Goal: Check status: Check status

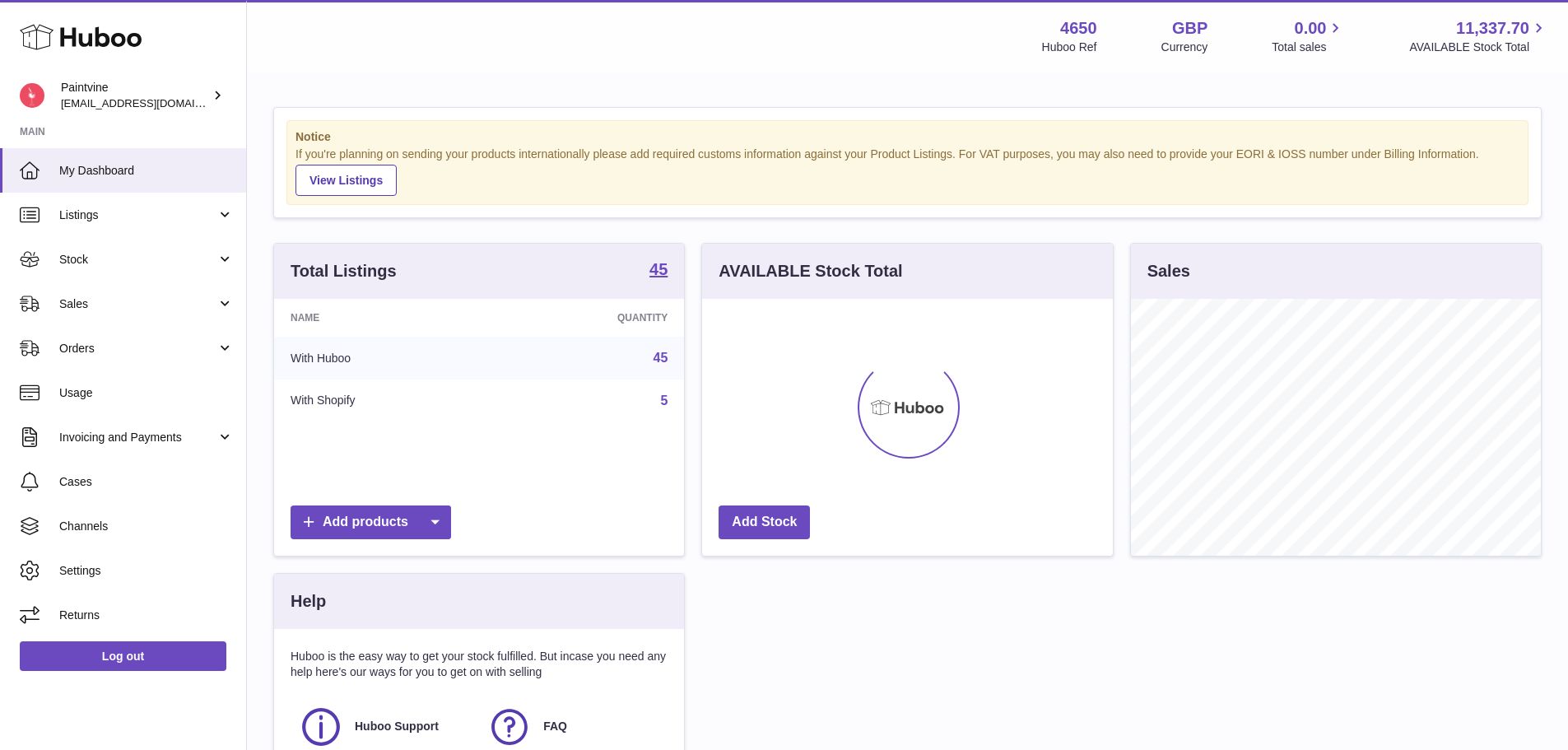
scroll to position [257, 411]
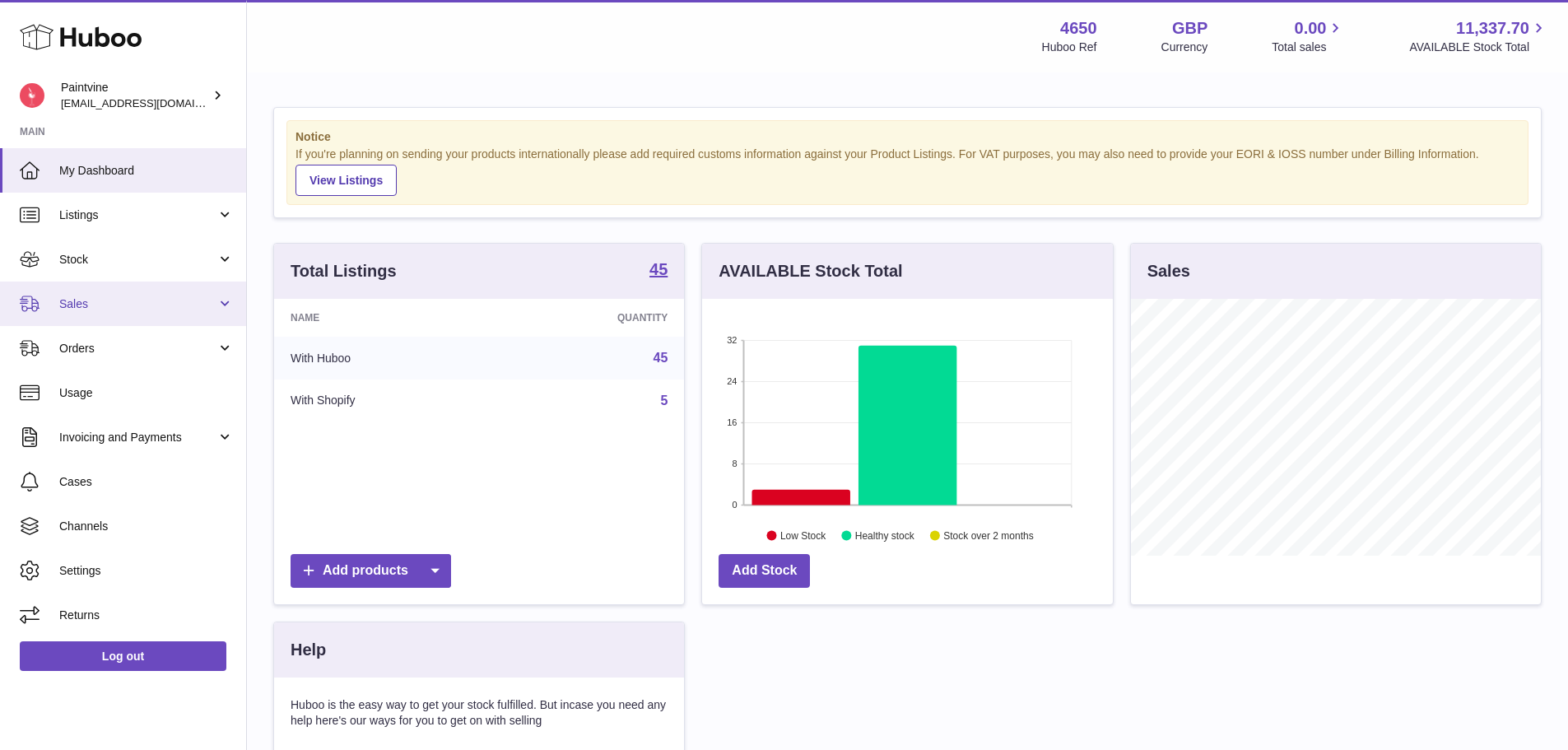
click at [126, 305] on span "Sales" at bounding box center [137, 304] width 157 height 15
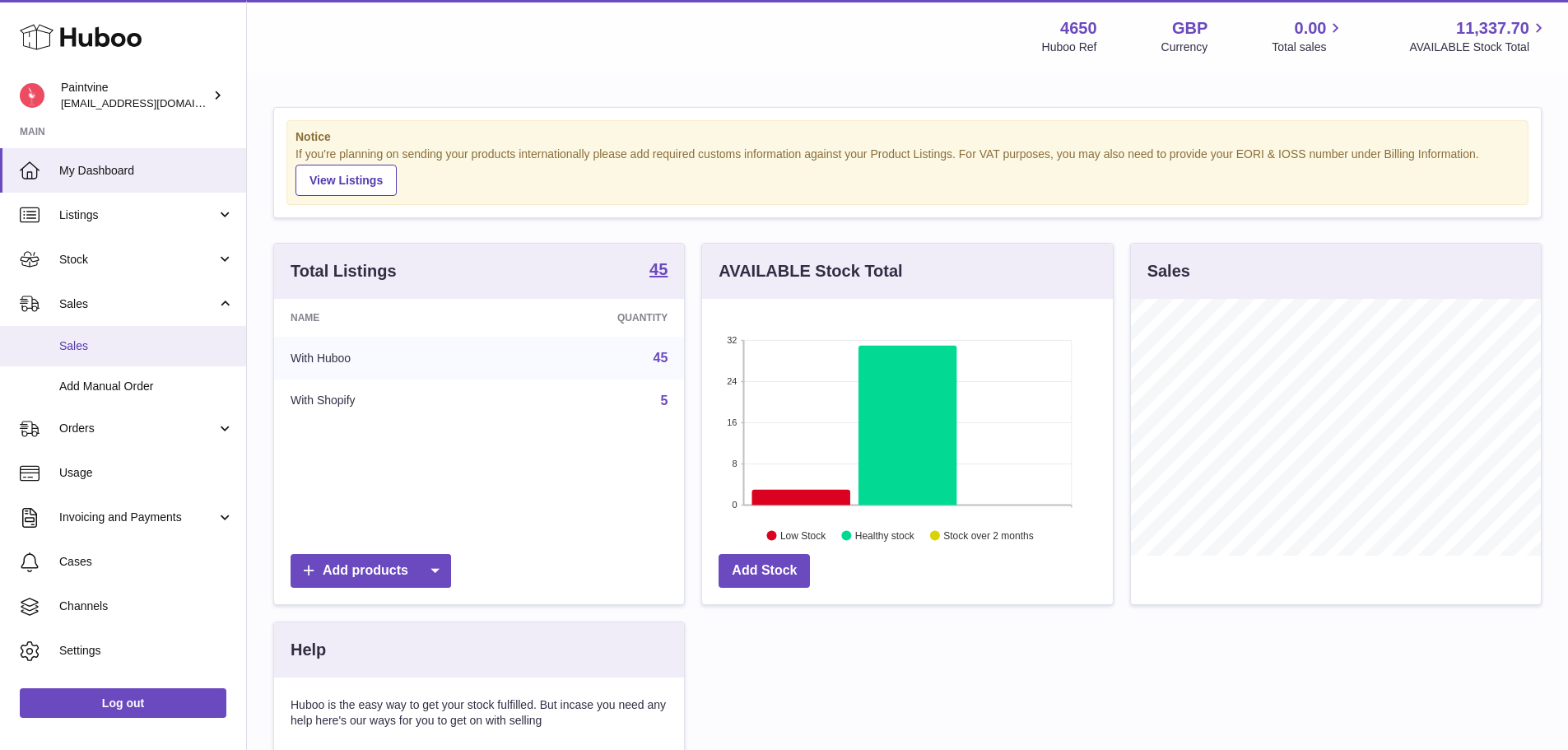
click at [120, 343] on span "Sales" at bounding box center [146, 346] width 175 height 15
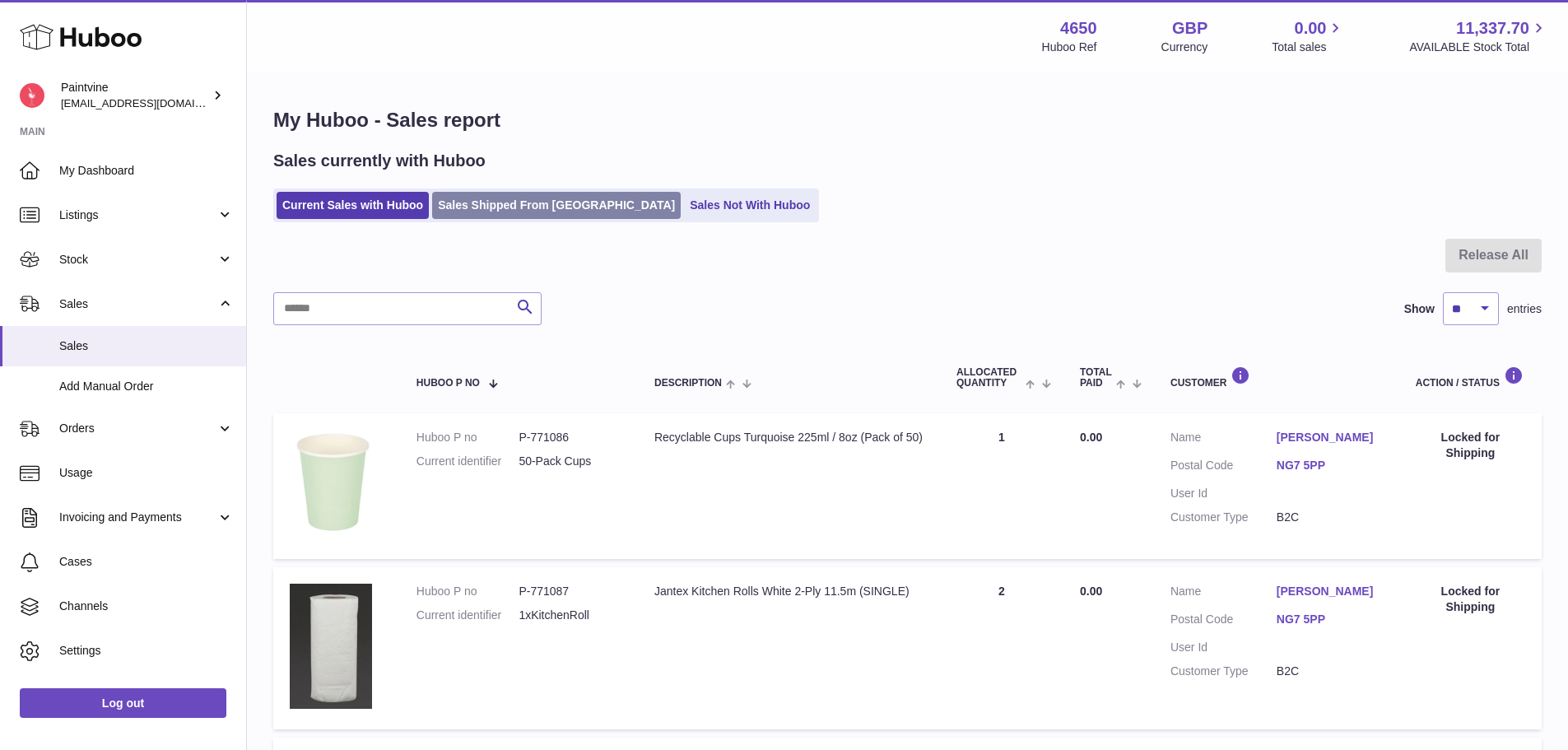
click at [517, 211] on link "Sales Shipped From [GEOGRAPHIC_DATA]" at bounding box center [555, 205] width 248 height 28
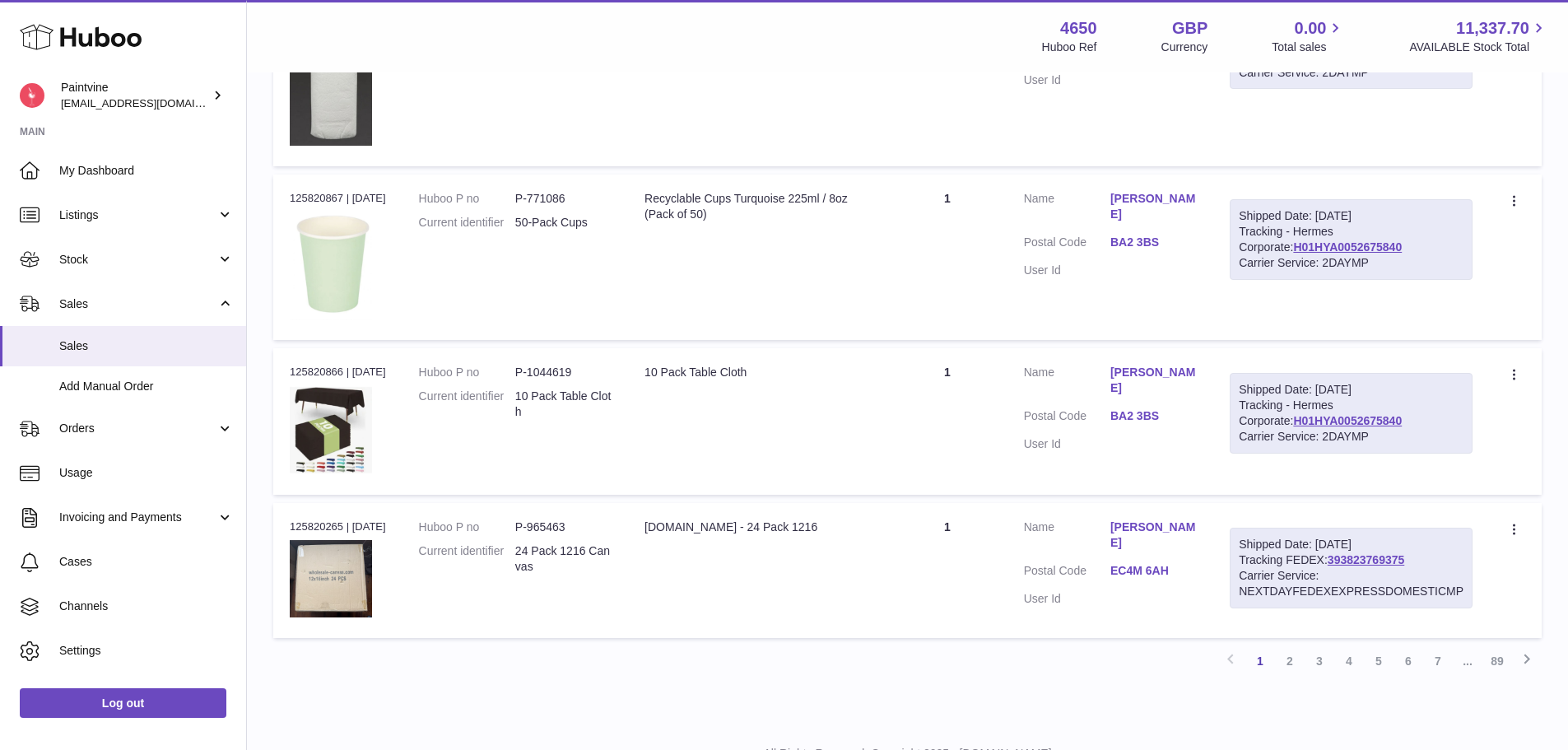
scroll to position [1424, 0]
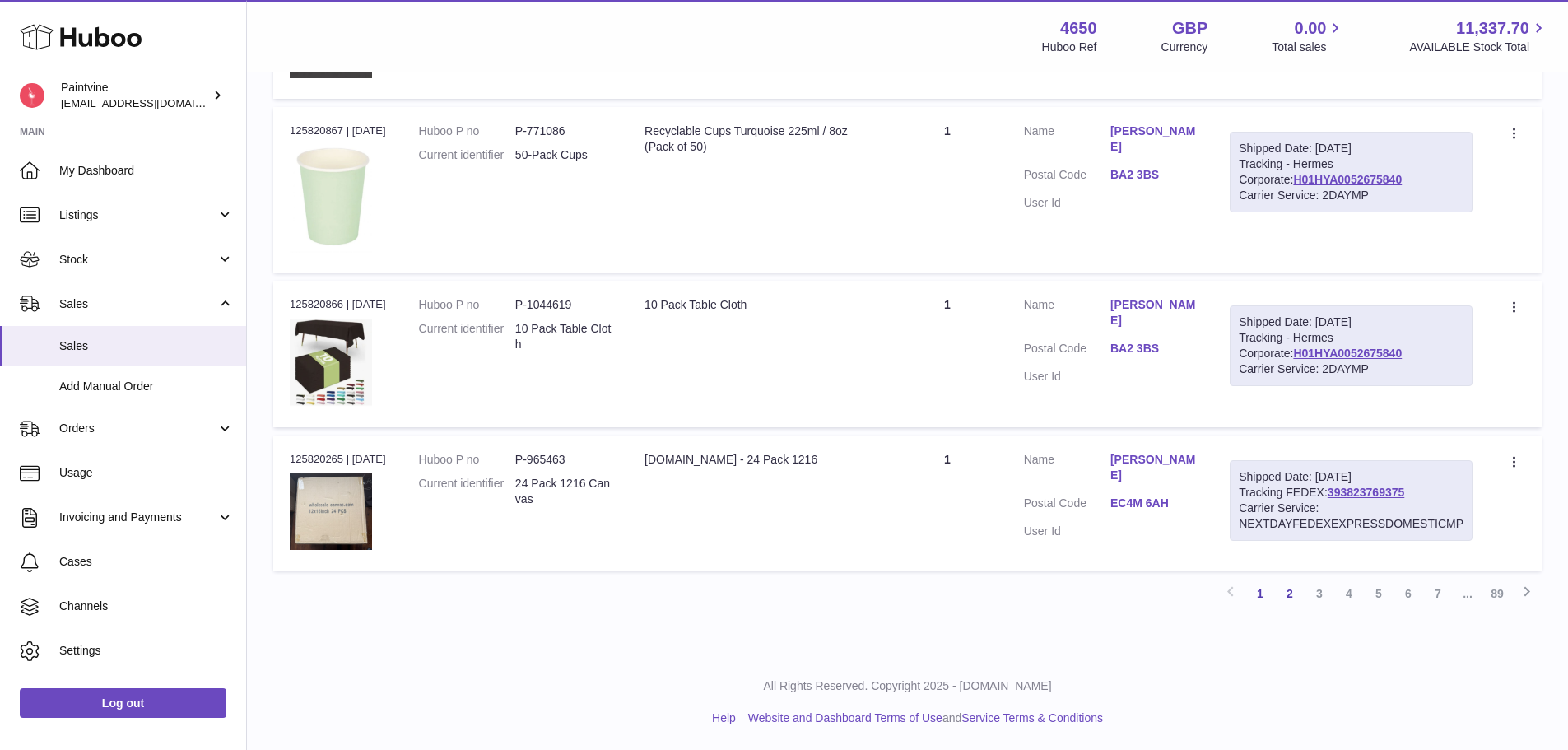
click at [1291, 604] on link "2" at bounding box center [1289, 593] width 29 height 29
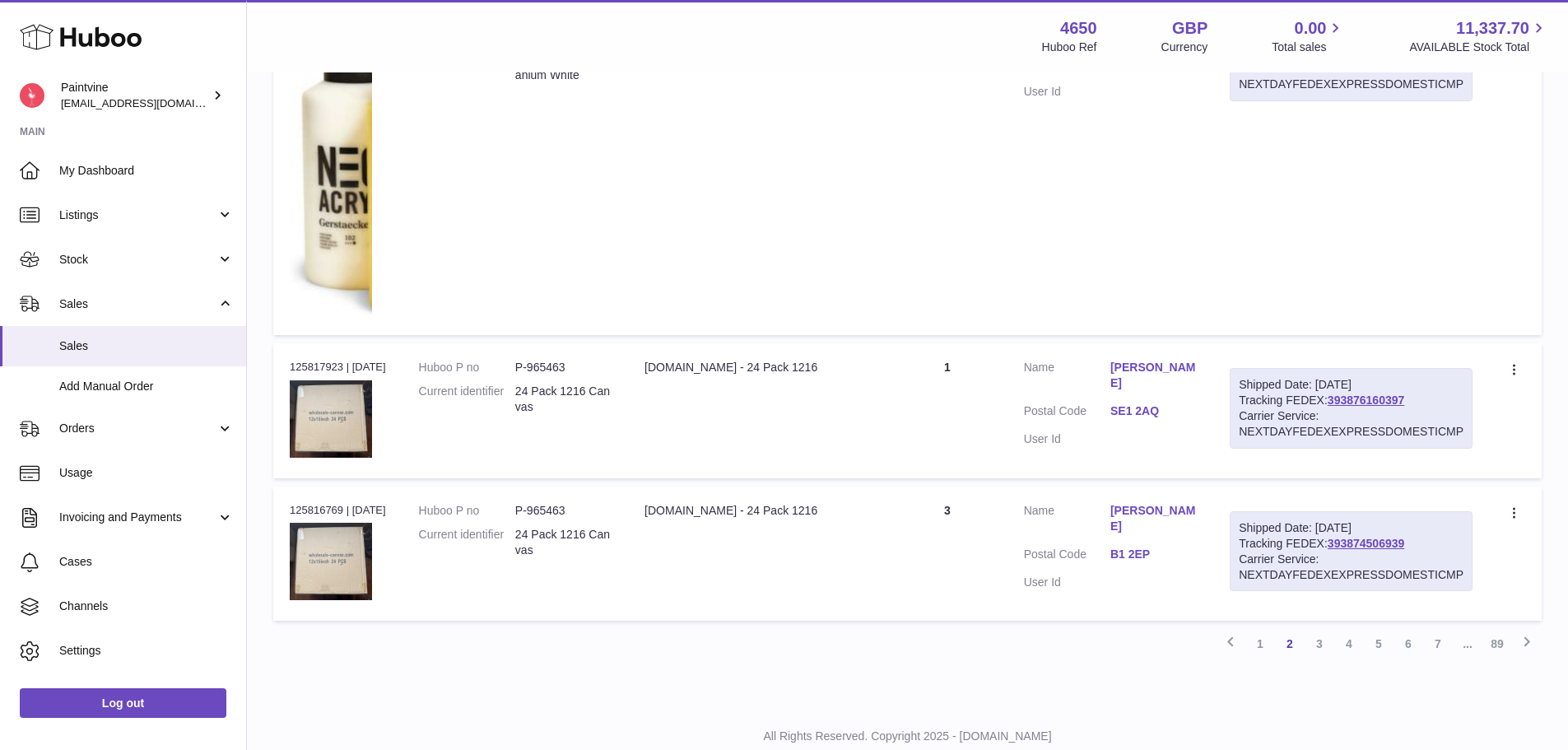
scroll to position [1547, 0]
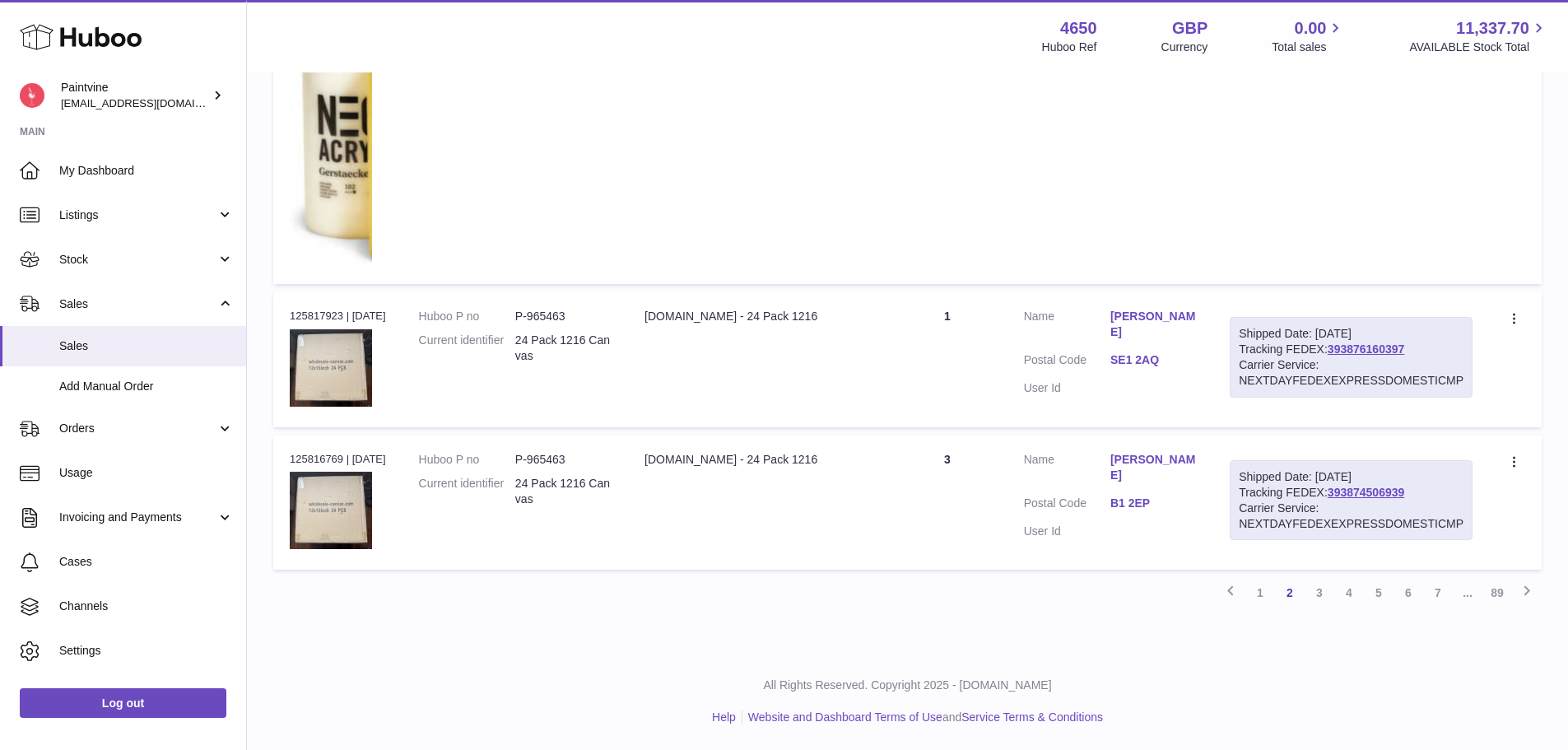
click at [1320, 587] on link "3" at bounding box center [1319, 592] width 29 height 29
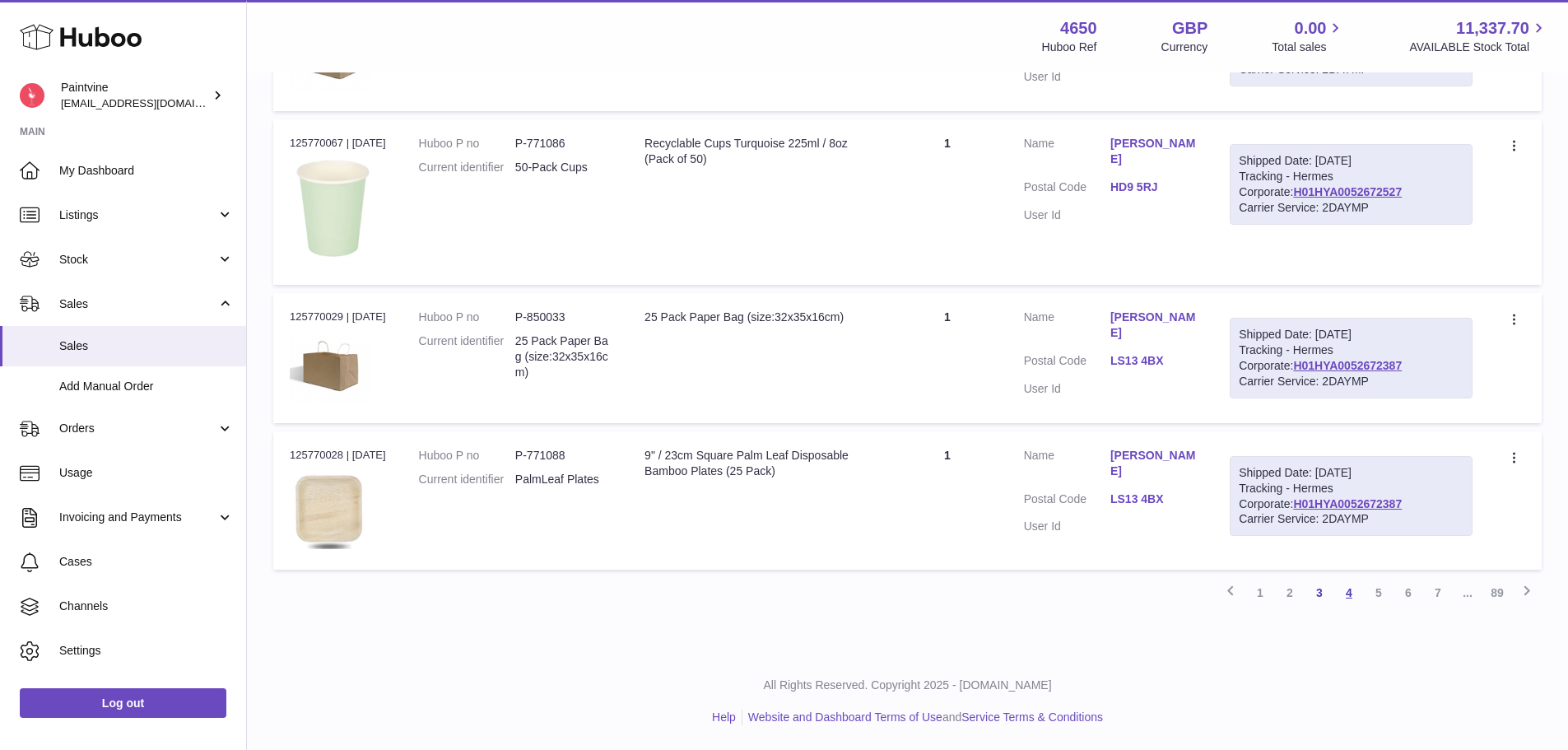
click at [1345, 596] on link "4" at bounding box center [1348, 592] width 29 height 29
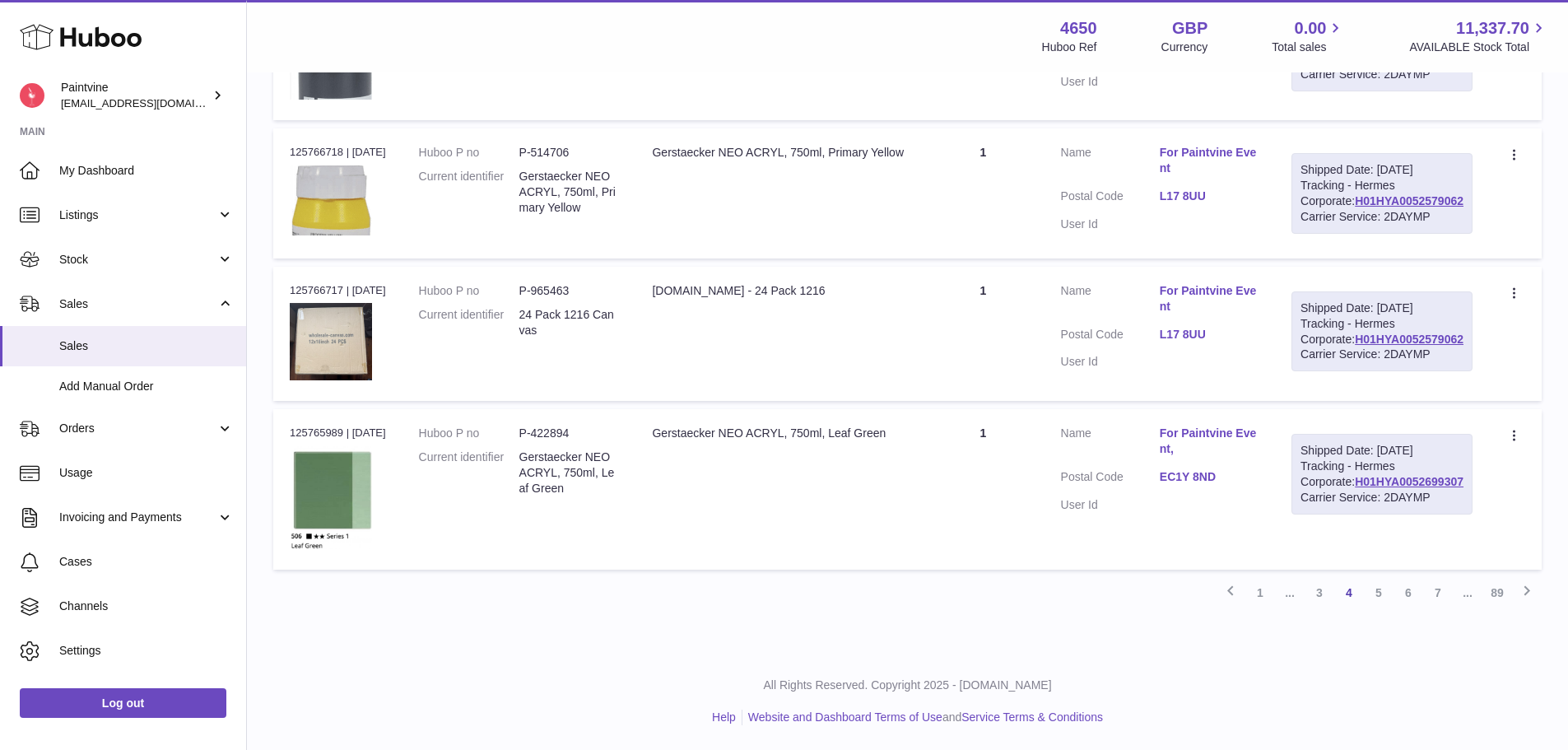
scroll to position [1933, 0]
click at [1378, 598] on link "5" at bounding box center [1378, 592] width 29 height 29
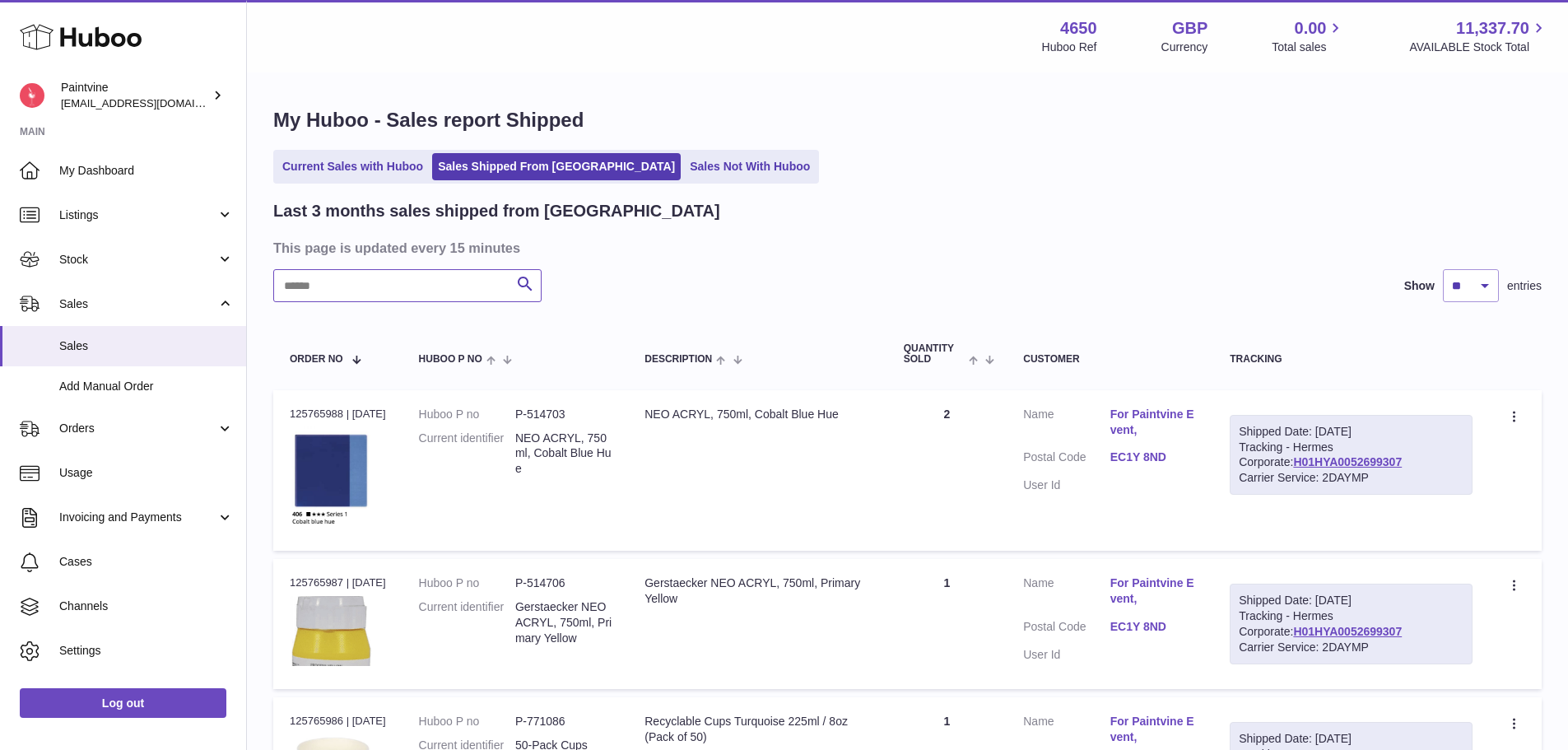
click at [494, 290] on input "text" at bounding box center [407, 285] width 268 height 33
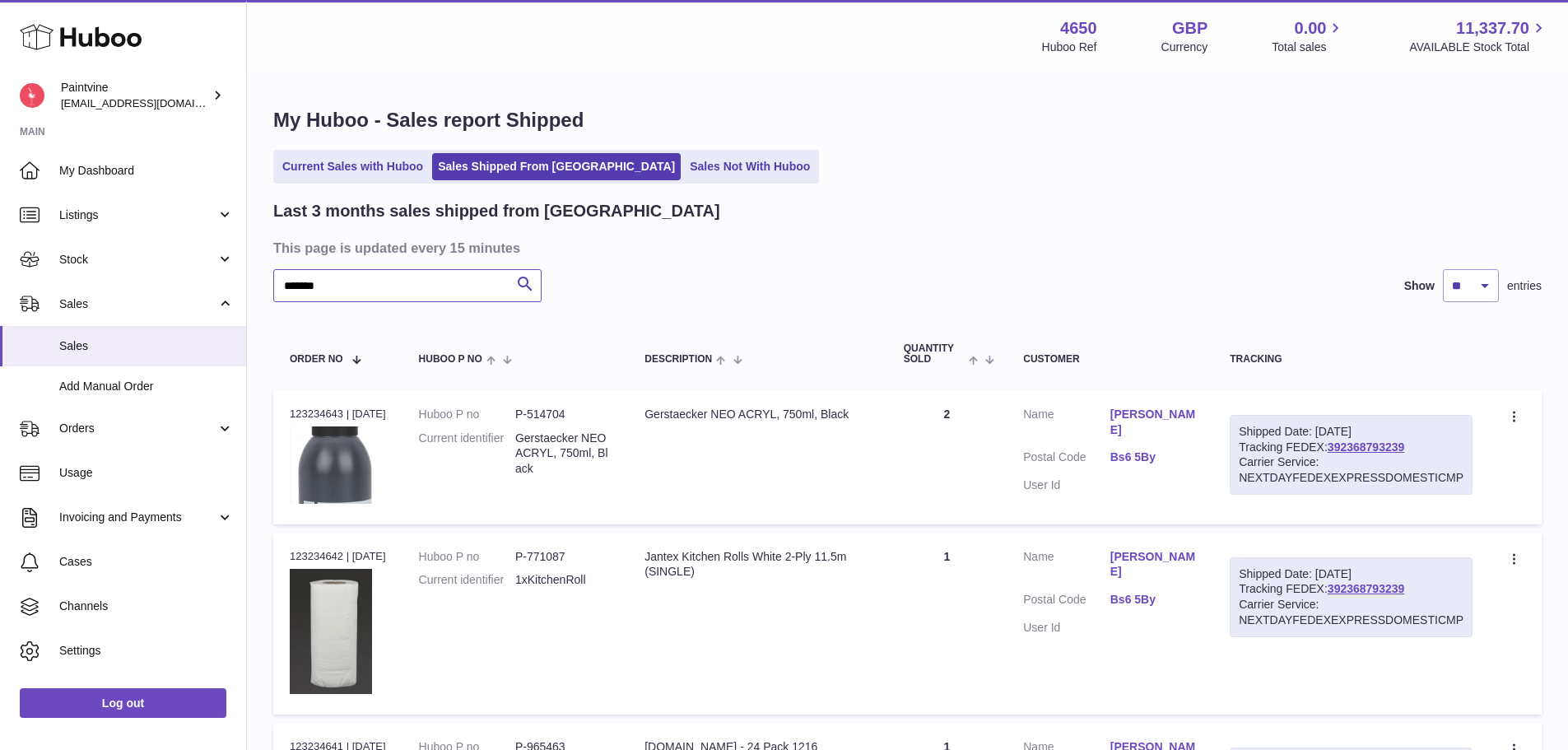
click at [375, 291] on input "*******" at bounding box center [407, 285] width 268 height 33
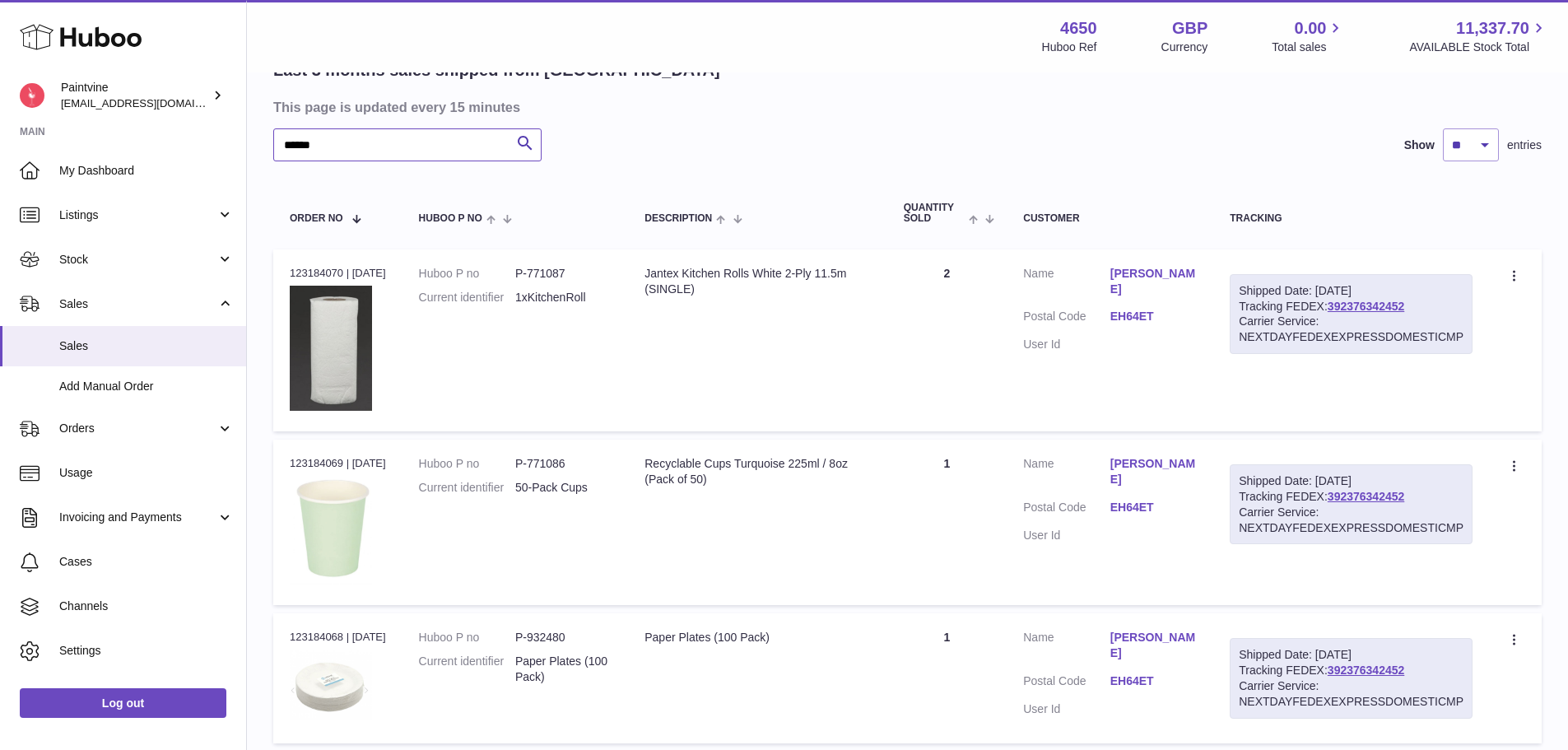
scroll to position [83, 0]
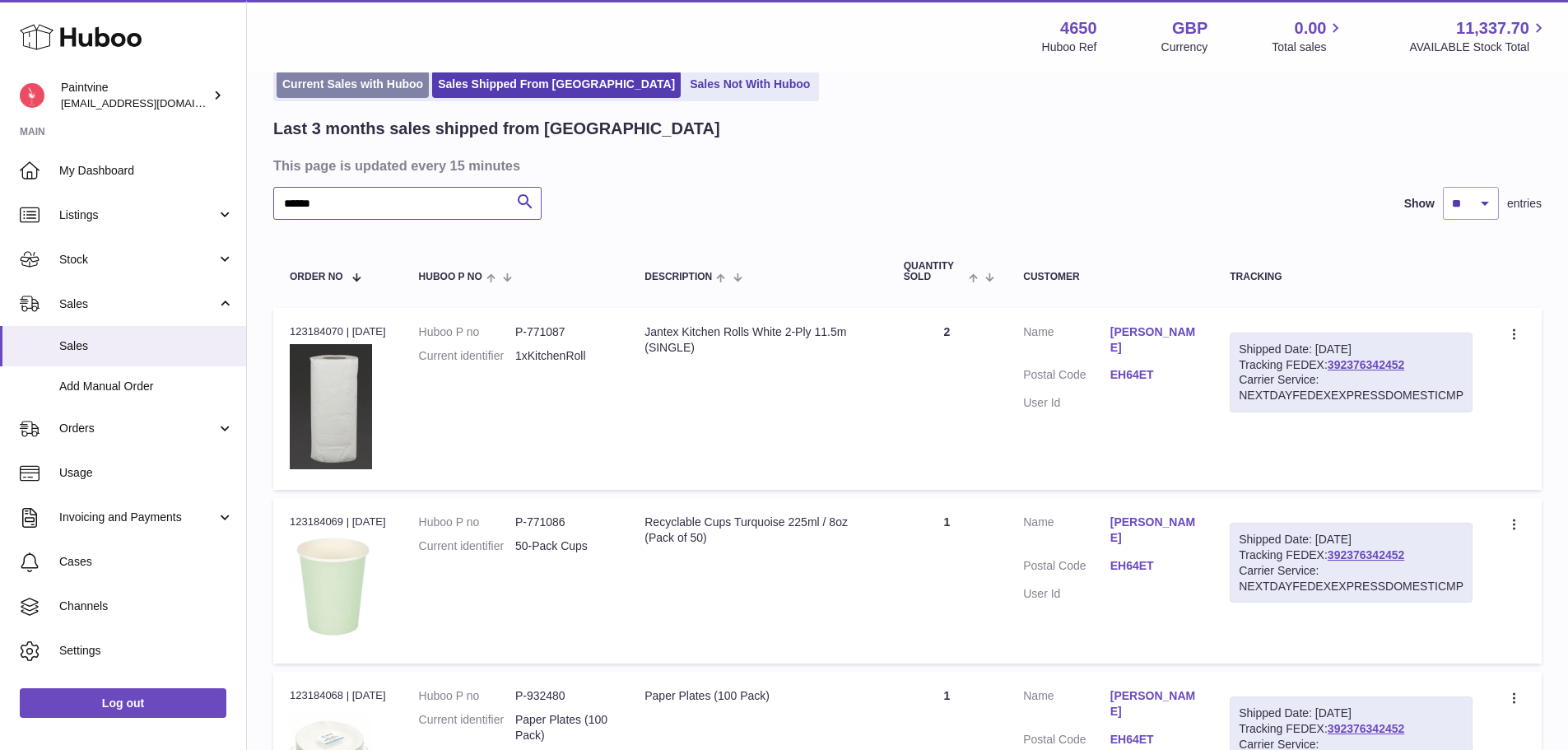
type input "******"
click at [358, 89] on link "Current Sales with Huboo" at bounding box center [353, 84] width 152 height 28
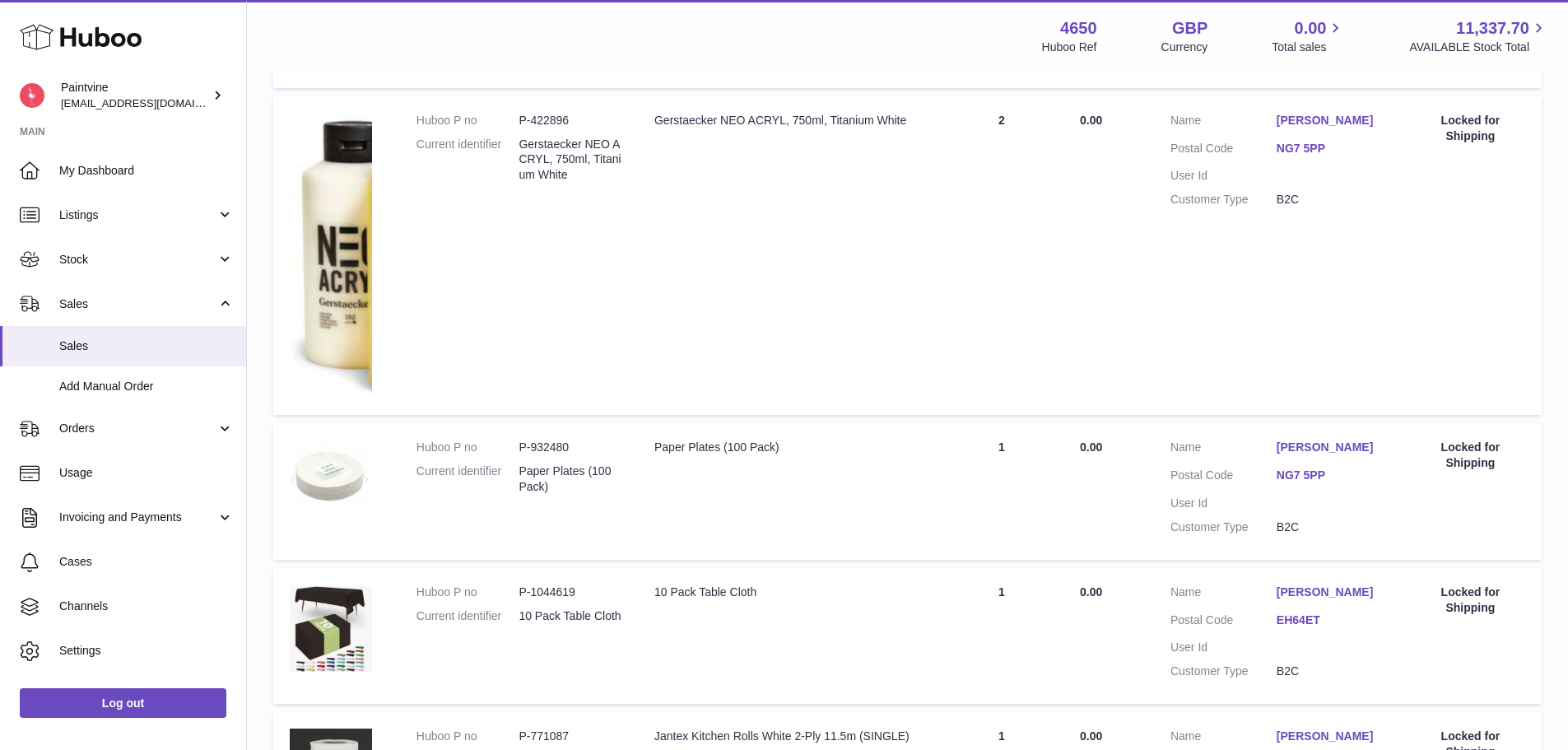
scroll to position [1637, 0]
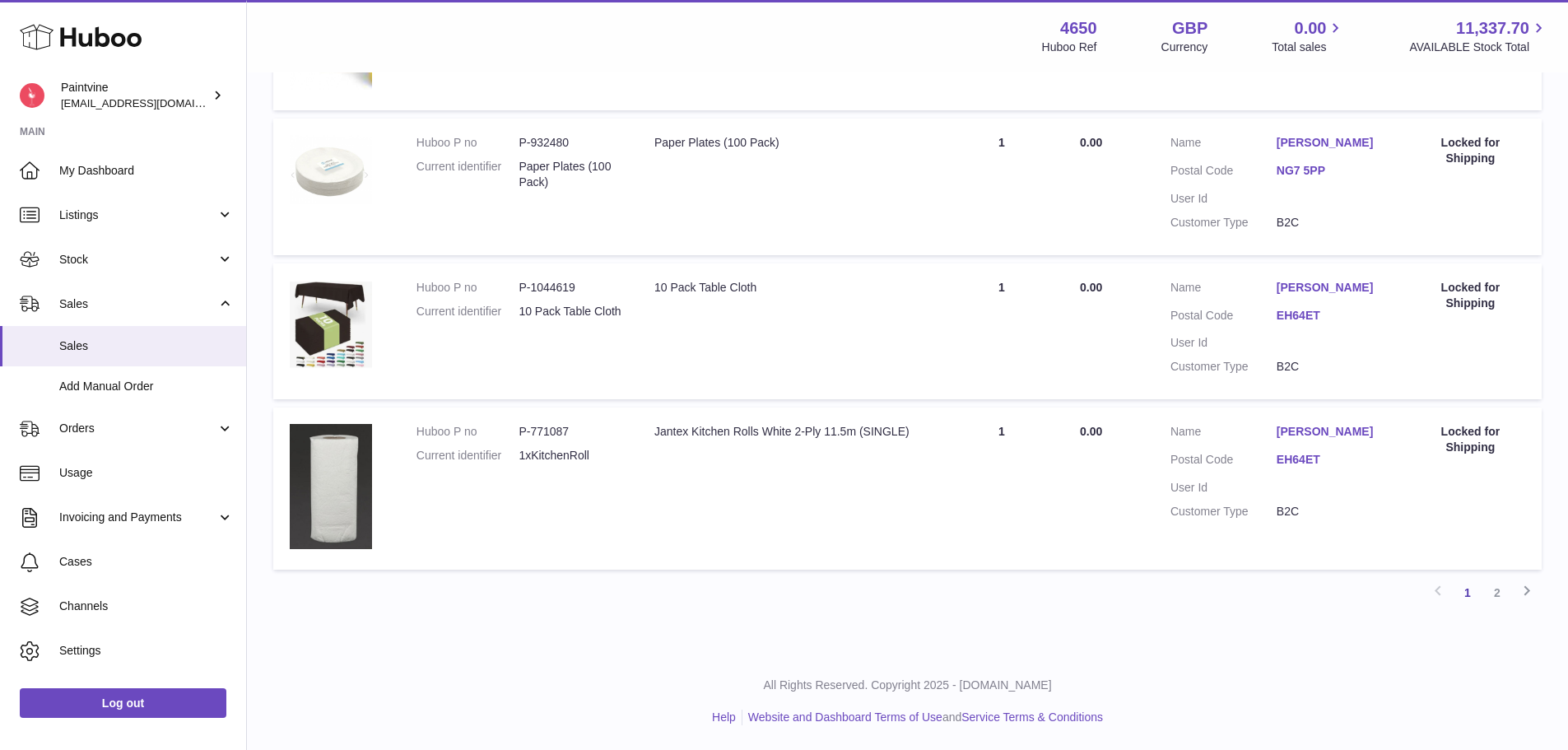
click at [1307, 460] on link "EH64ET" at bounding box center [1330, 459] width 106 height 15
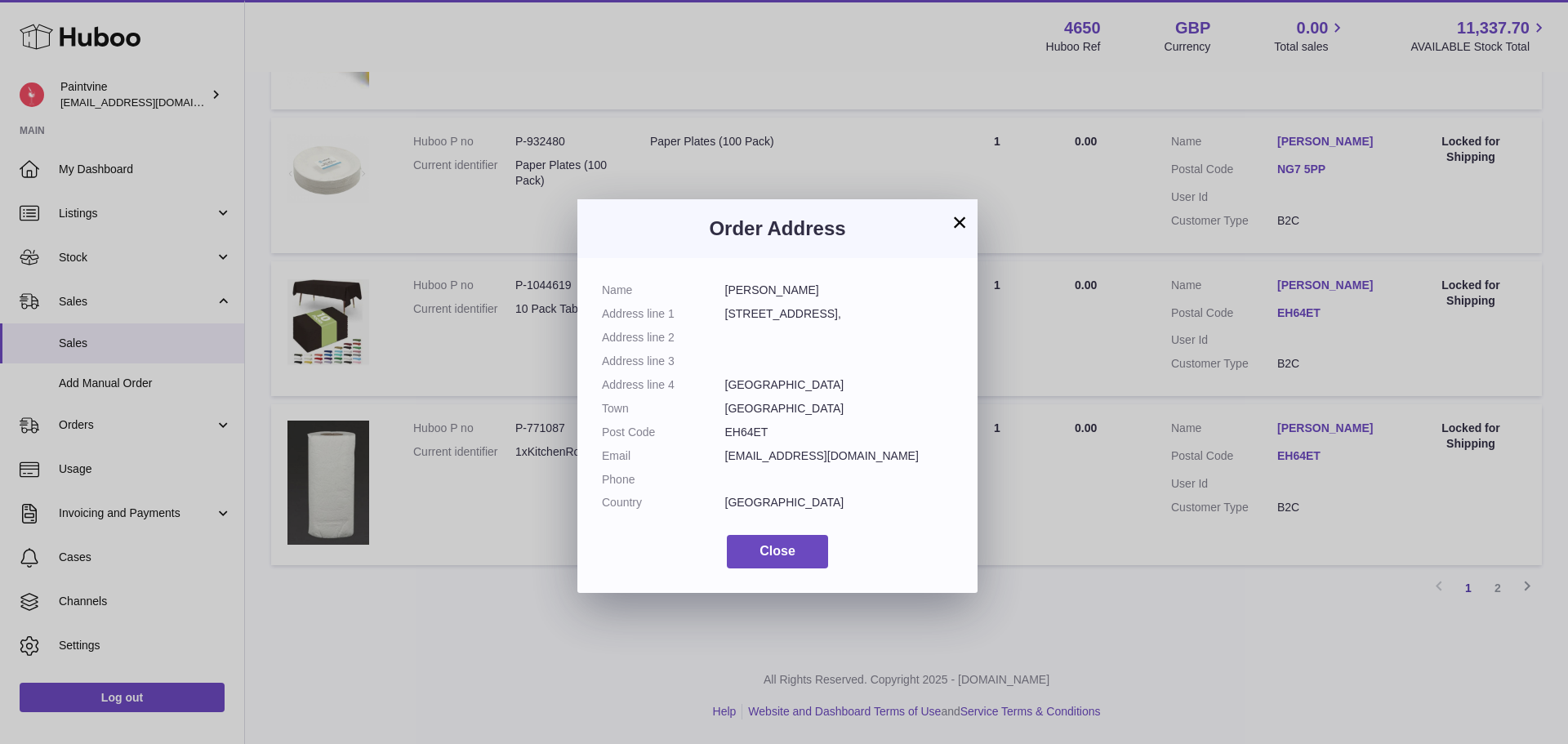
click at [957, 223] on button "×" at bounding box center [959, 222] width 20 height 20
